Goal: Information Seeking & Learning: Check status

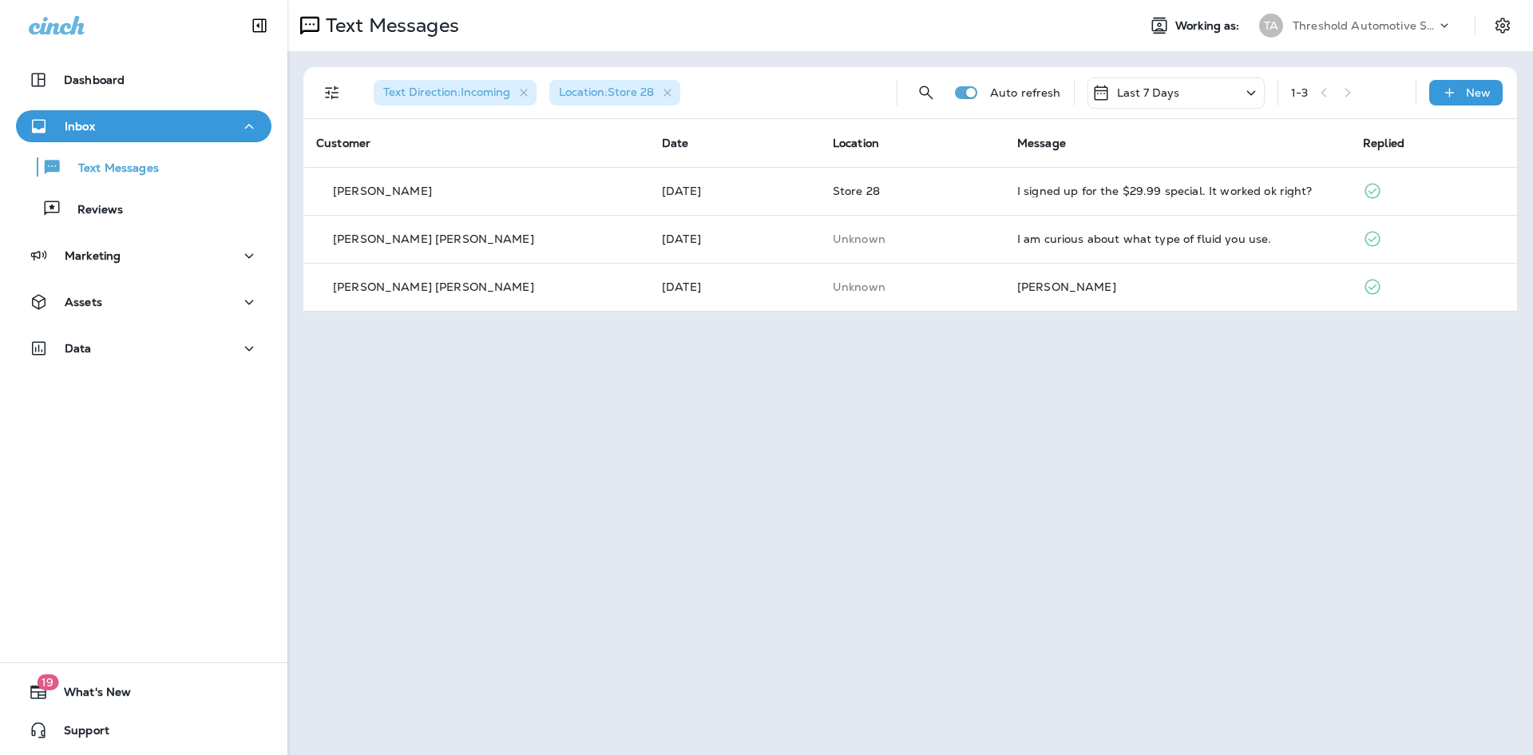
click at [73, 226] on div "Inbox Text Messages Reviews" at bounding box center [143, 171] width 287 height 123
click at [78, 217] on p "Reviews" at bounding box center [91, 210] width 61 height 15
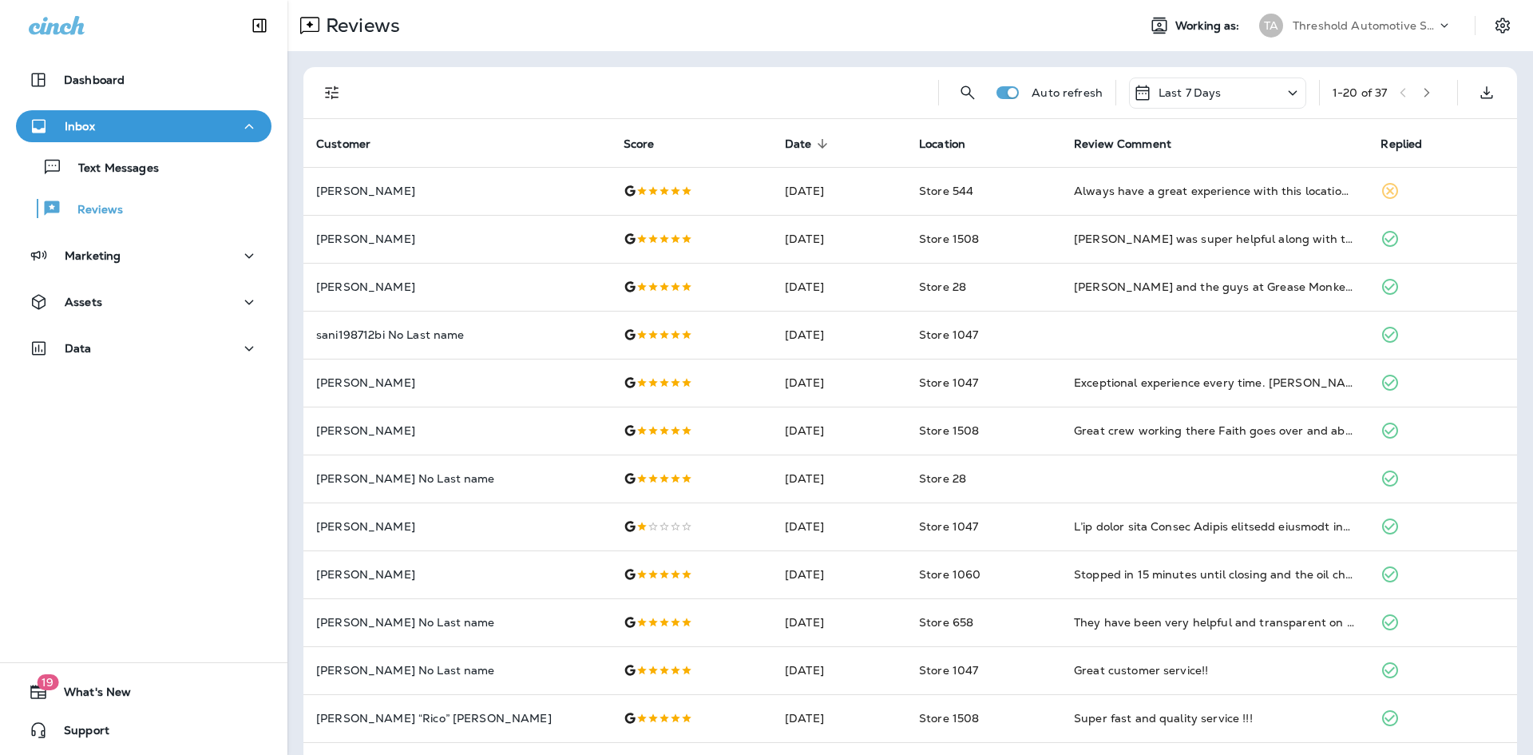
click at [329, 89] on icon "Filters" at bounding box center [332, 92] width 19 height 19
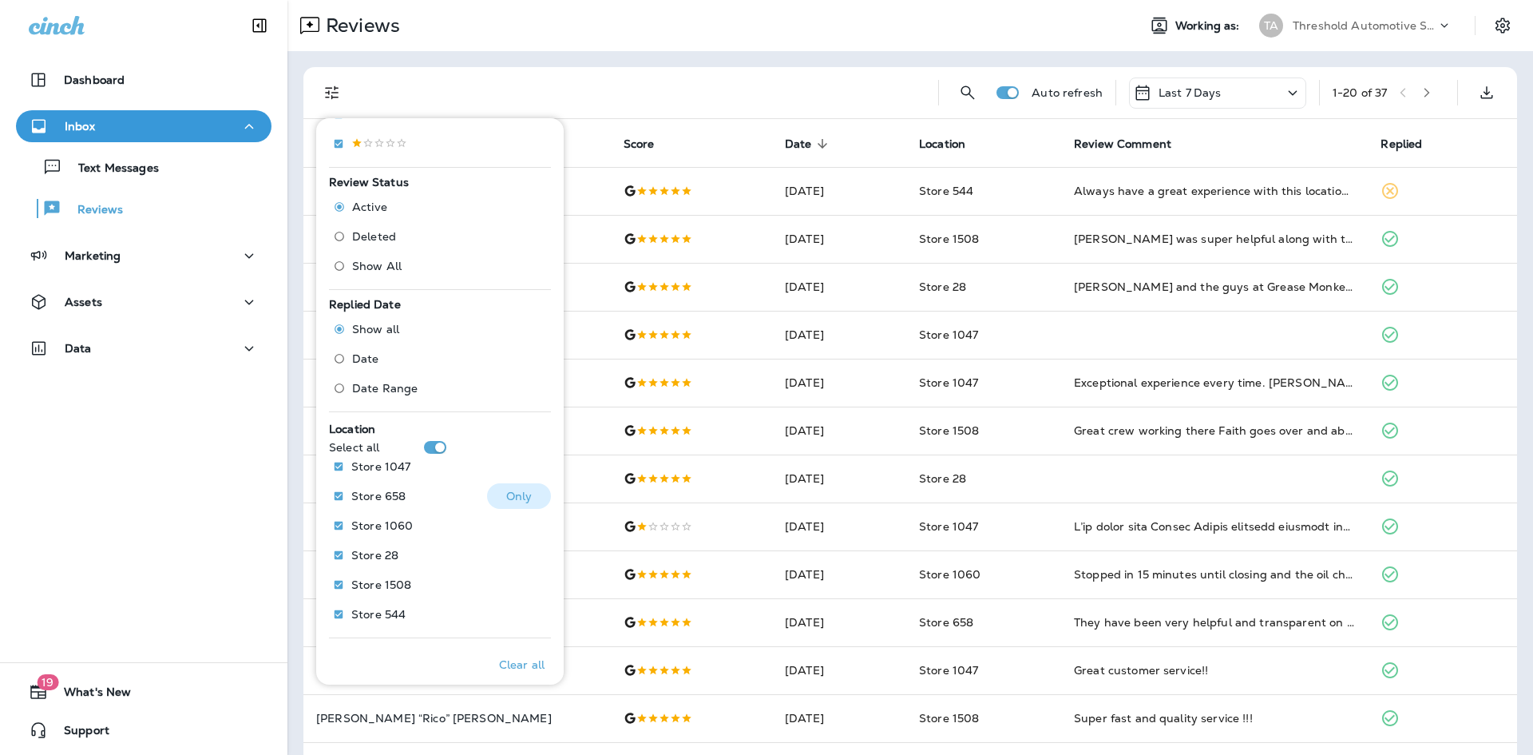
scroll to position [438, 0]
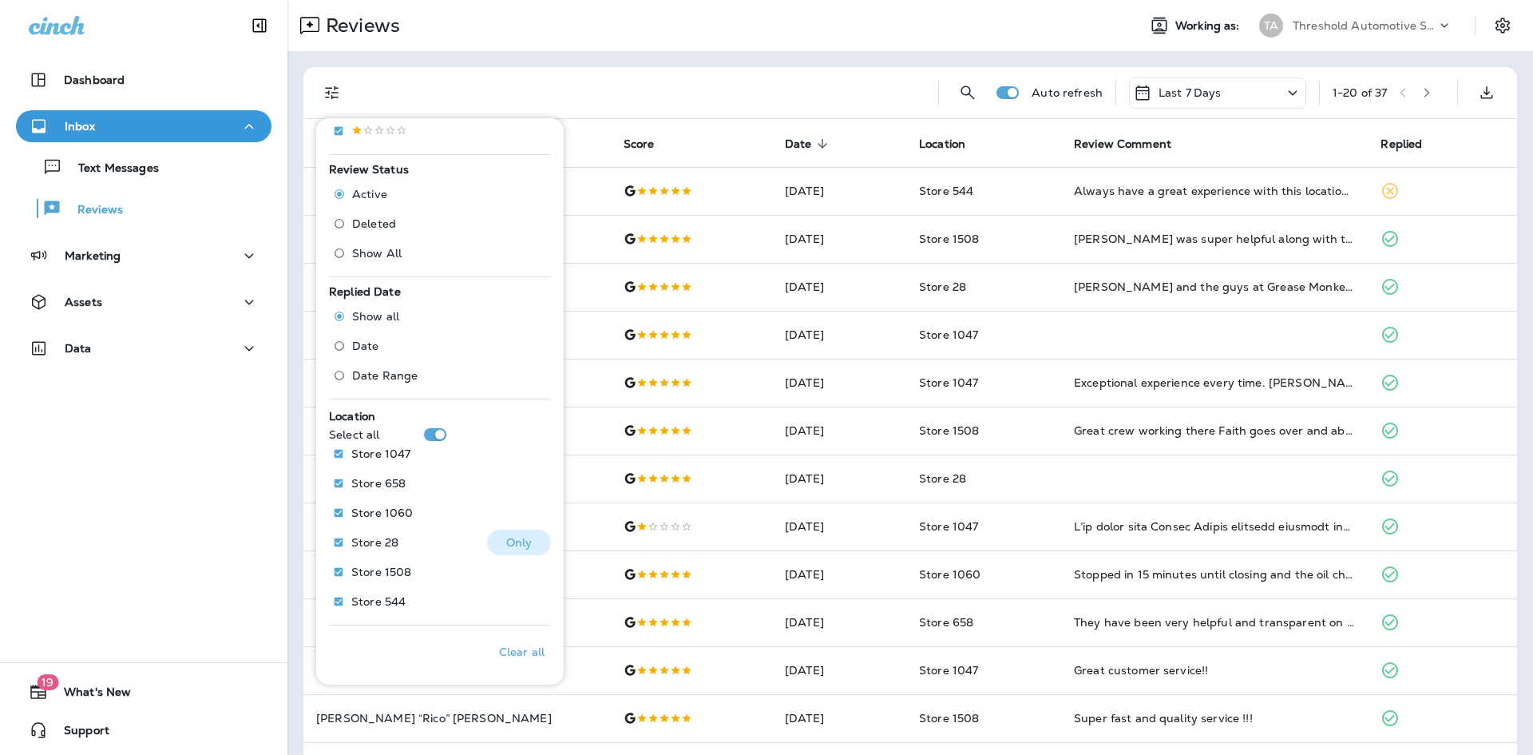
click at [512, 541] on p "Only" at bounding box center [519, 542] width 26 height 13
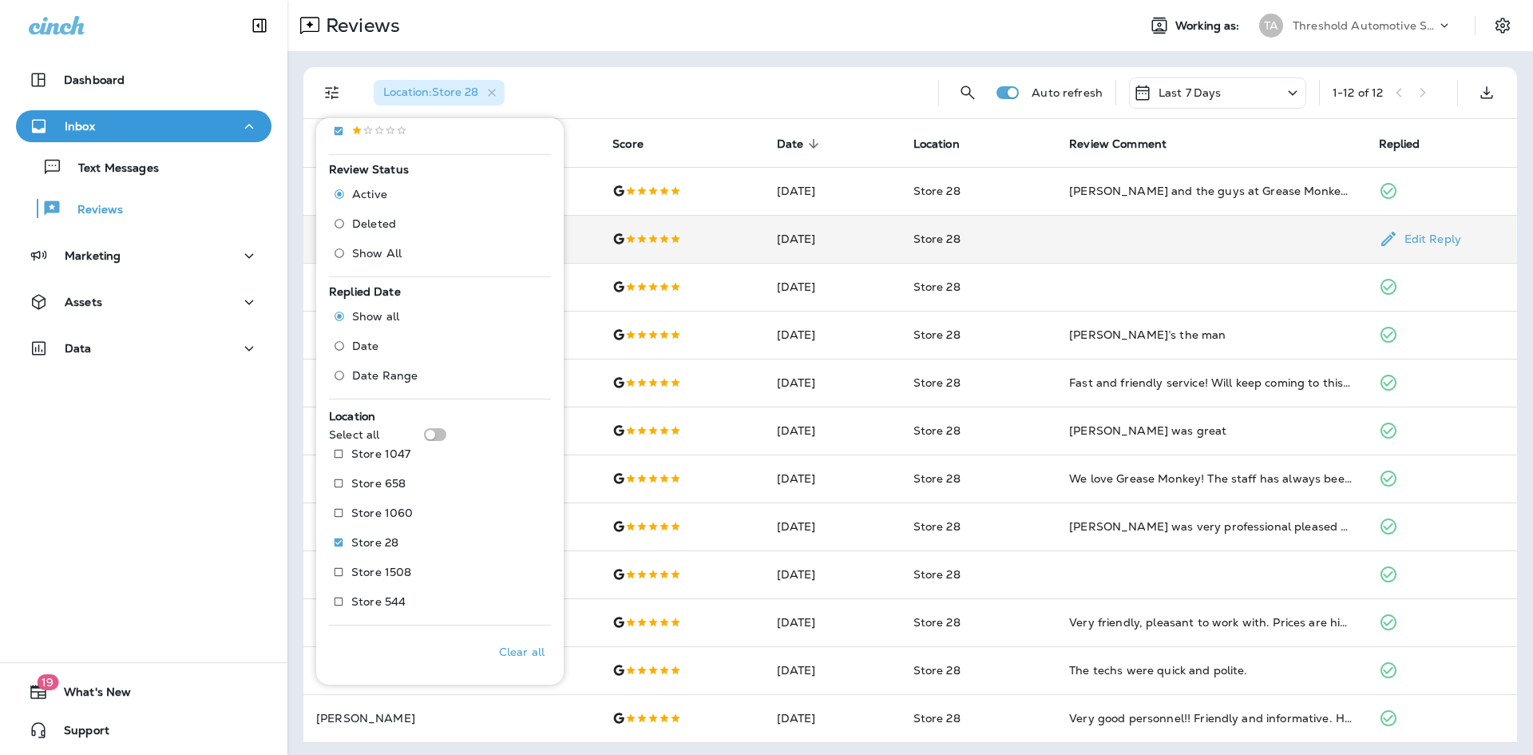
click at [1178, 236] on td at bounding box center [1211, 239] width 309 height 48
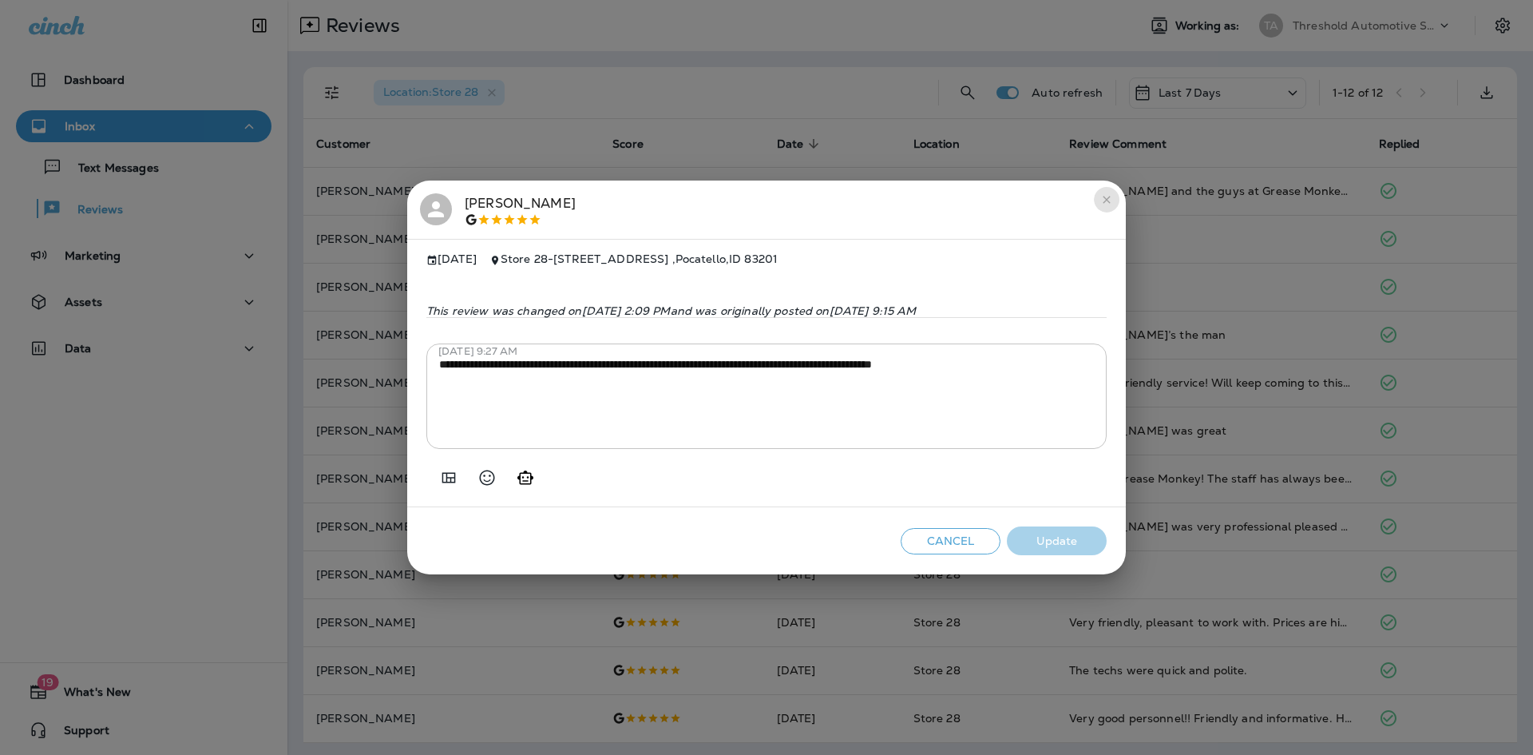
click at [1104, 201] on button "close" at bounding box center [1107, 200] width 26 height 26
